Goal: Find specific page/section: Find specific page/section

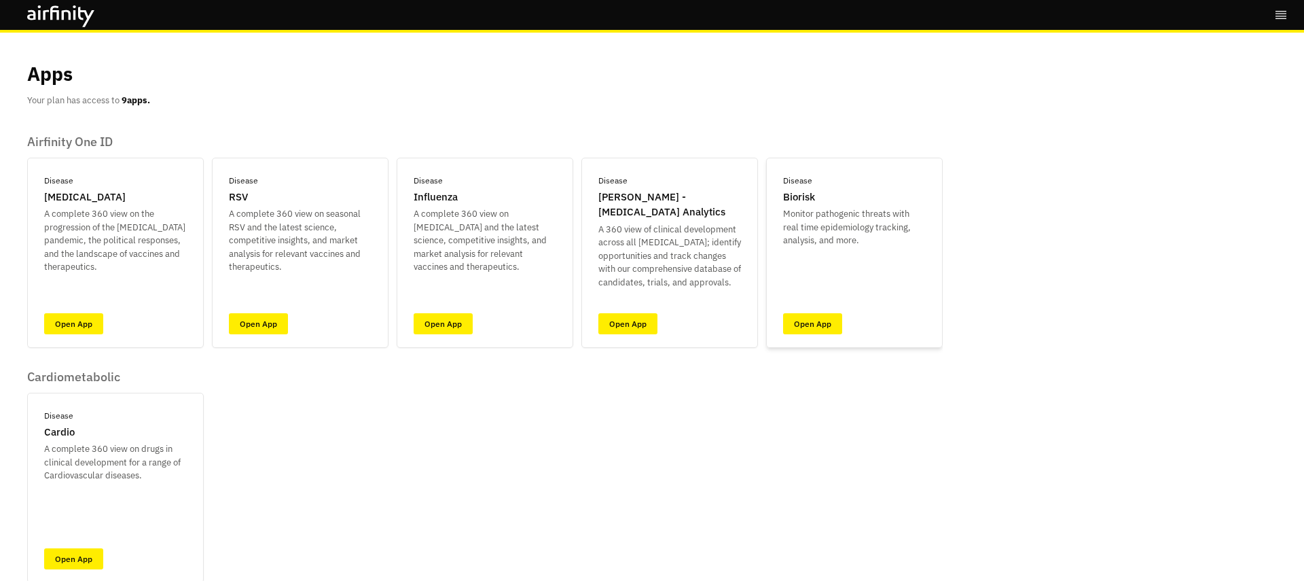
click at [846, 314] on div "Disease Biorisk Monitor pathogenic threats with real time epidemiology tracking…" at bounding box center [854, 253] width 177 height 190
click at [821, 314] on link "Open App" at bounding box center [812, 323] width 59 height 21
